Goal: Transaction & Acquisition: Subscribe to service/newsletter

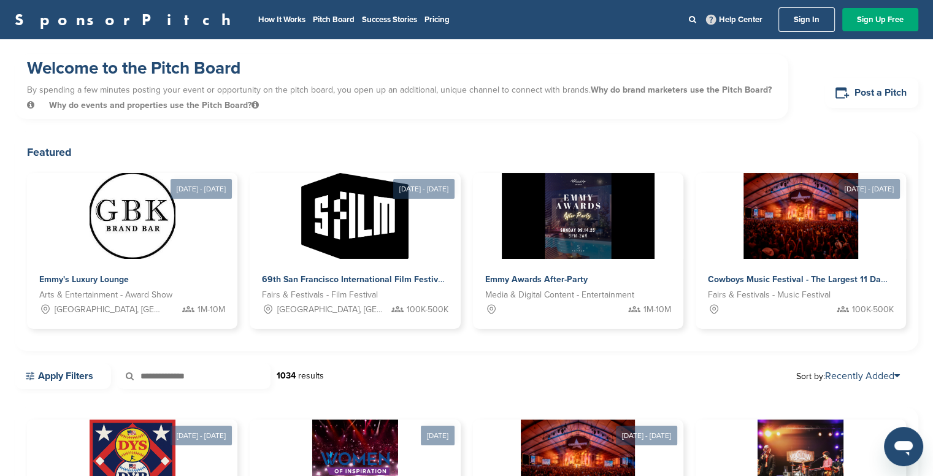
click at [310, 12] on nav "How It Works Pitch Board Success Stories Pricing Help Center Sign In Sign Up Fr…" at bounding box center [584, 19] width 667 height 25
click at [424, 15] on link "Pricing" at bounding box center [436, 20] width 25 height 10
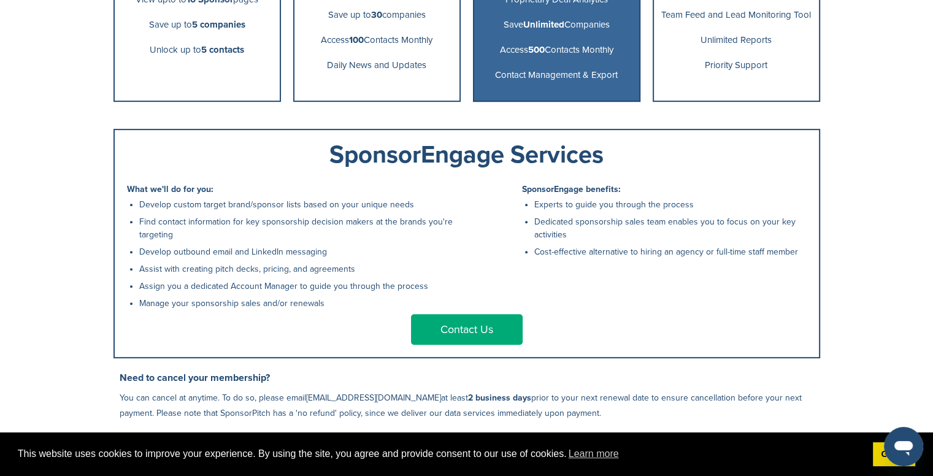
scroll to position [491, 0]
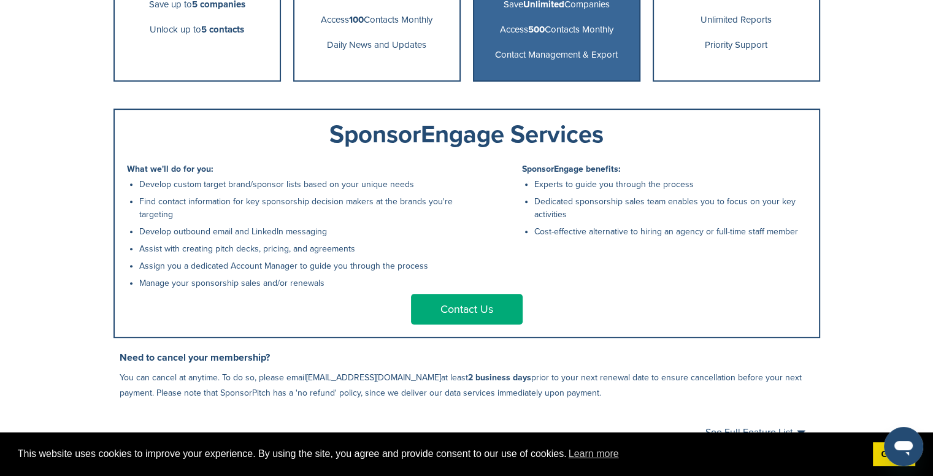
drag, startPoint x: 185, startPoint y: 189, endPoint x: 442, endPoint y: 188, distance: 257.6
click at [442, 188] on li "Develop custom target brand/sponsor lists based on your unique needs" at bounding box center [299, 184] width 321 height 13
